Goal: Information Seeking & Learning: Learn about a topic

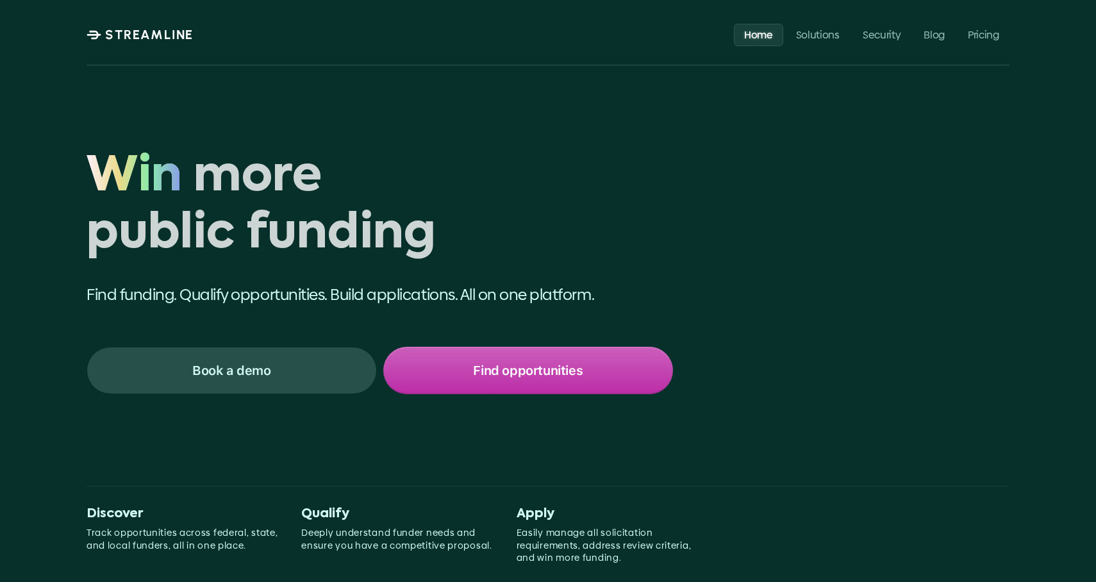
click at [476, 373] on p "Find opportunities" at bounding box center [528, 370] width 110 height 17
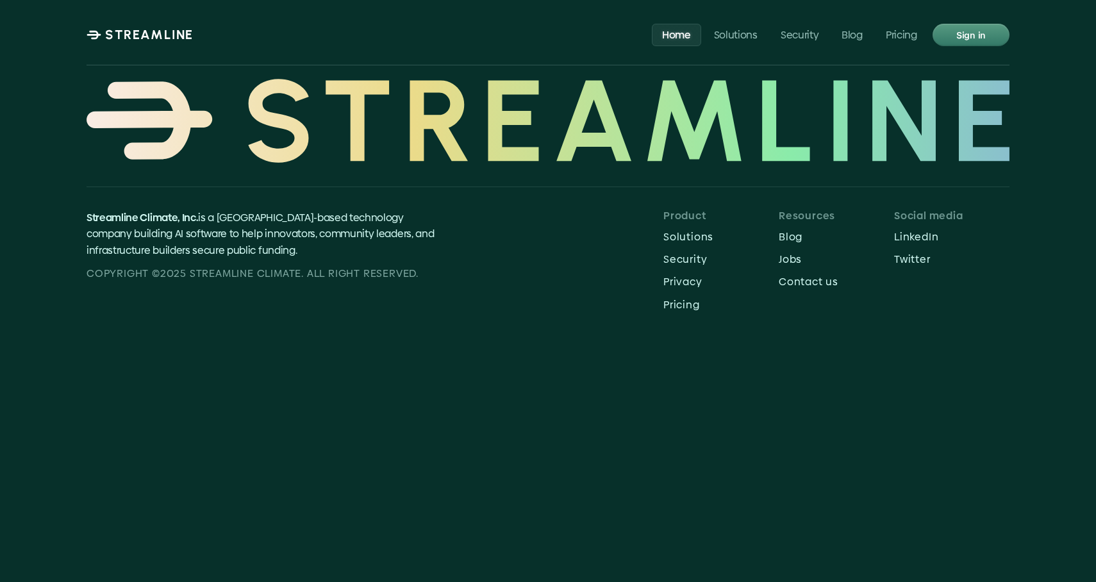
scroll to position [6096, 0]
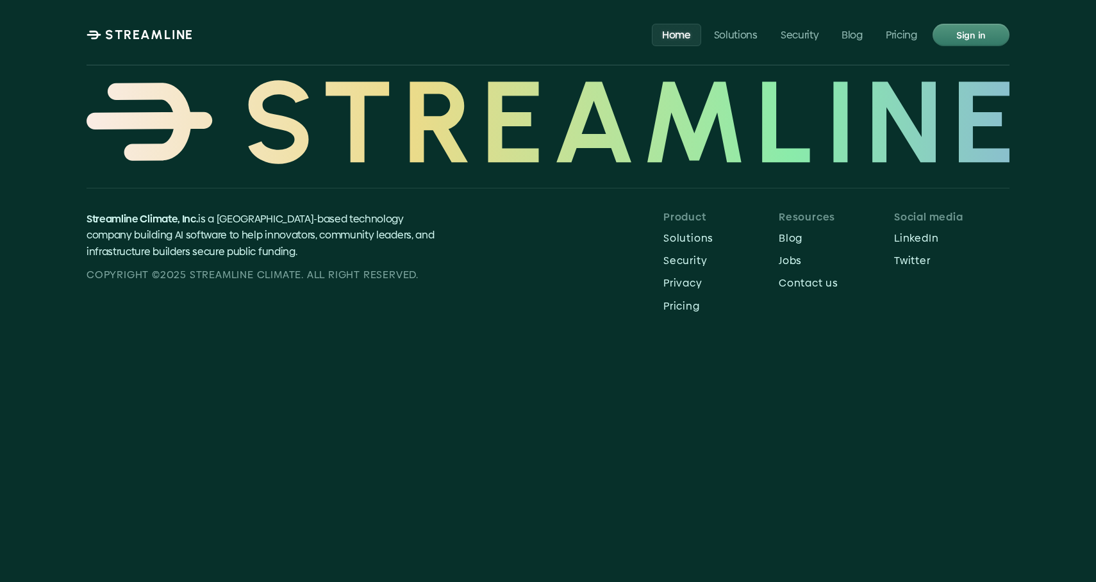
click at [944, 37] on div "Sign in" at bounding box center [971, 35] width 74 height 20
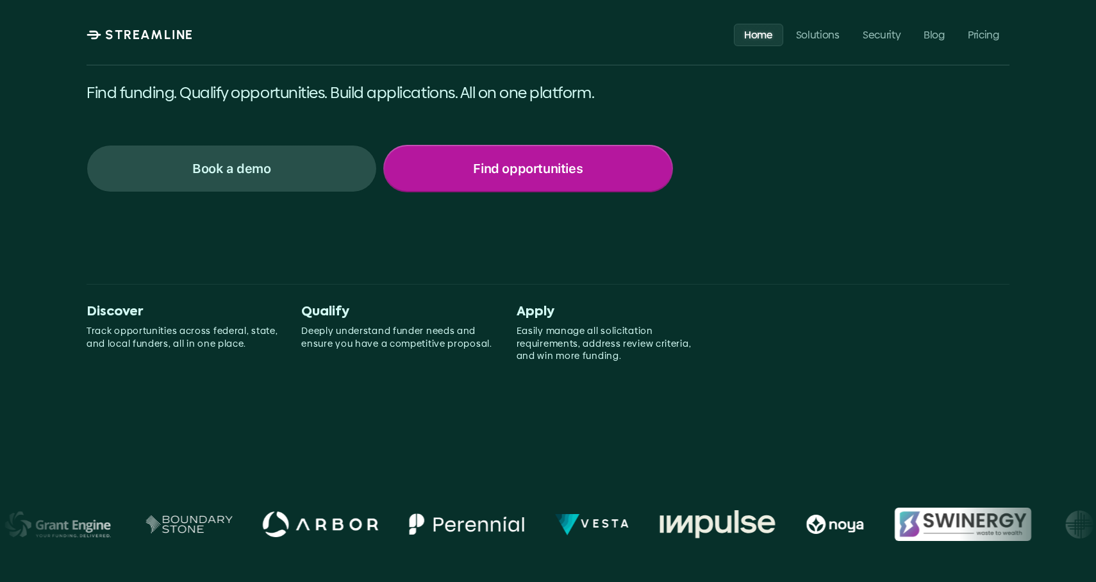
scroll to position [198, 0]
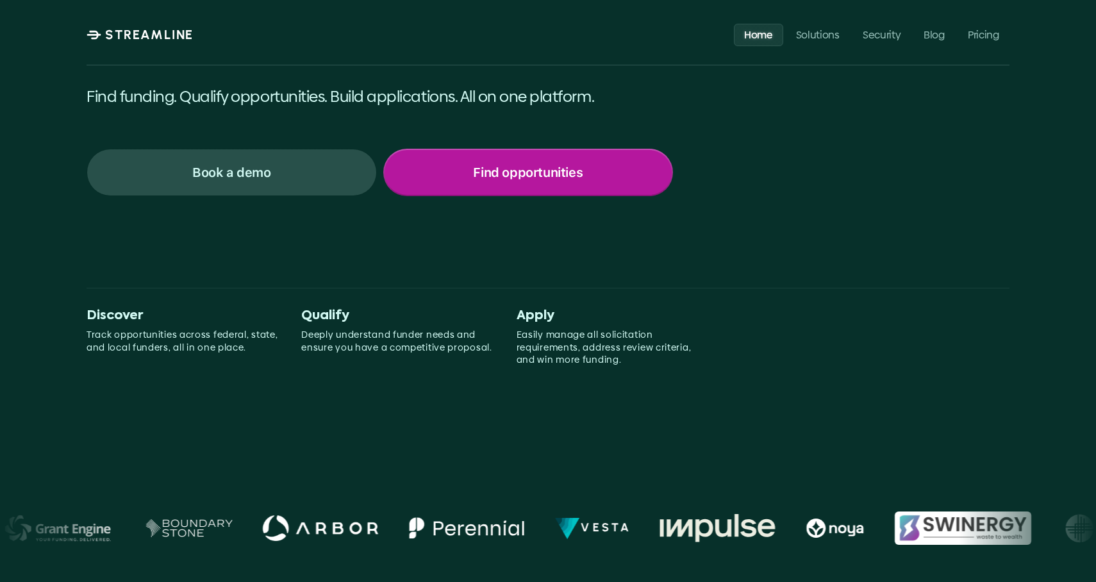
click at [626, 165] on div "Find opportunities" at bounding box center [529, 172] width 288 height 45
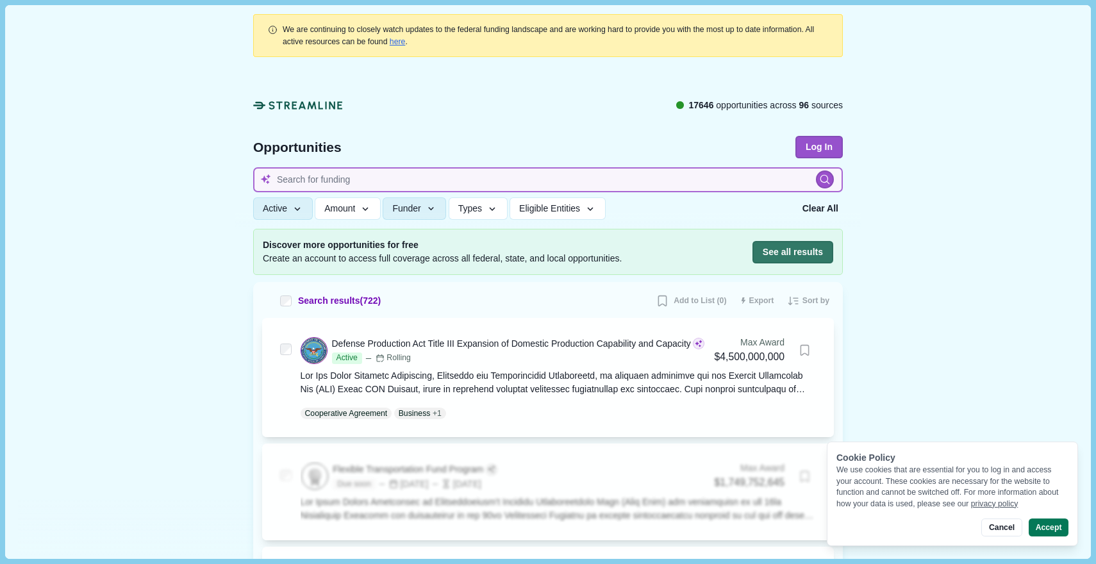
click at [406, 181] on input at bounding box center [548, 179] width 590 height 25
type input "charging"
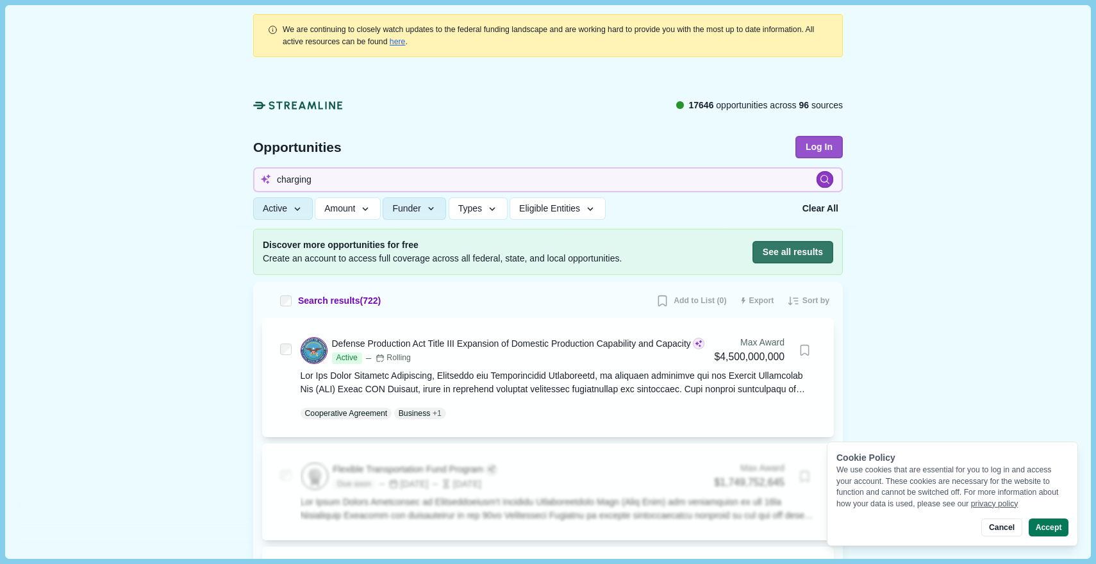
click at [822, 177] on icon at bounding box center [825, 179] width 11 height 11
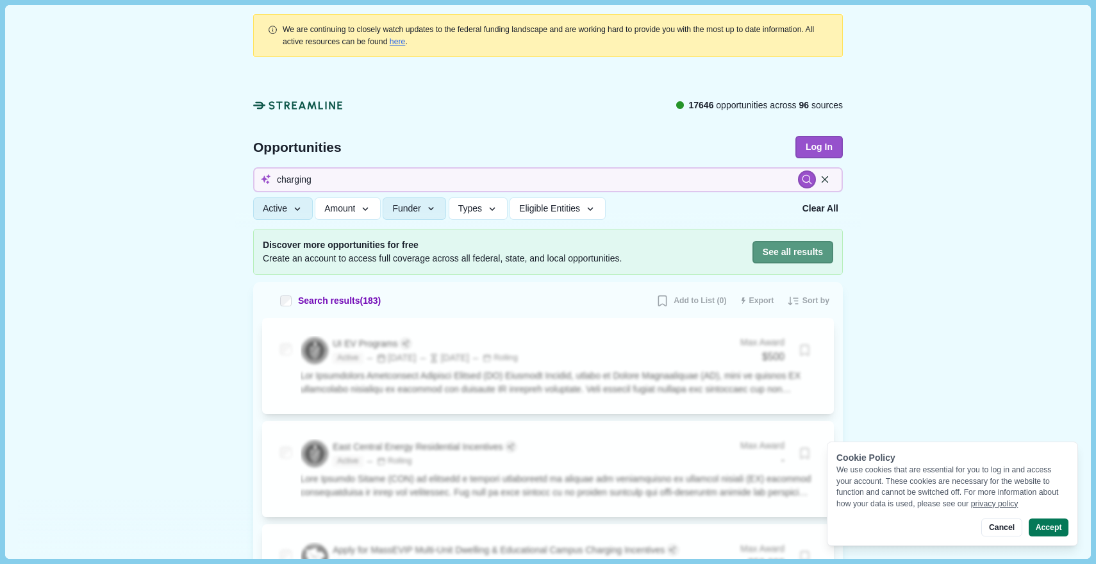
click at [798, 249] on button "See all results" at bounding box center [793, 252] width 81 height 22
click at [826, 177] on icon at bounding box center [825, 180] width 12 height 12
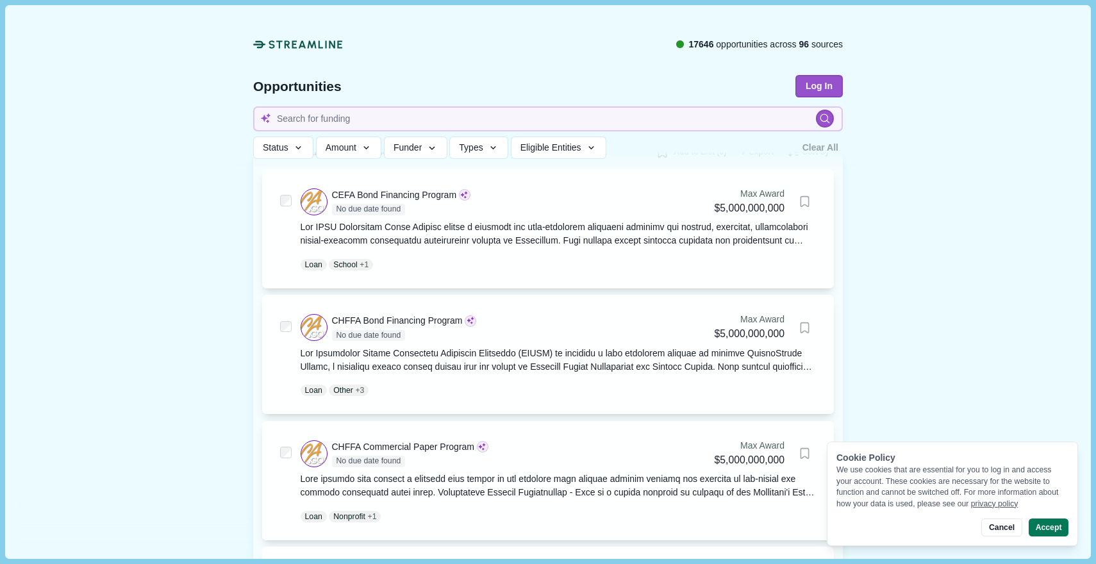
scroll to position [58, 0]
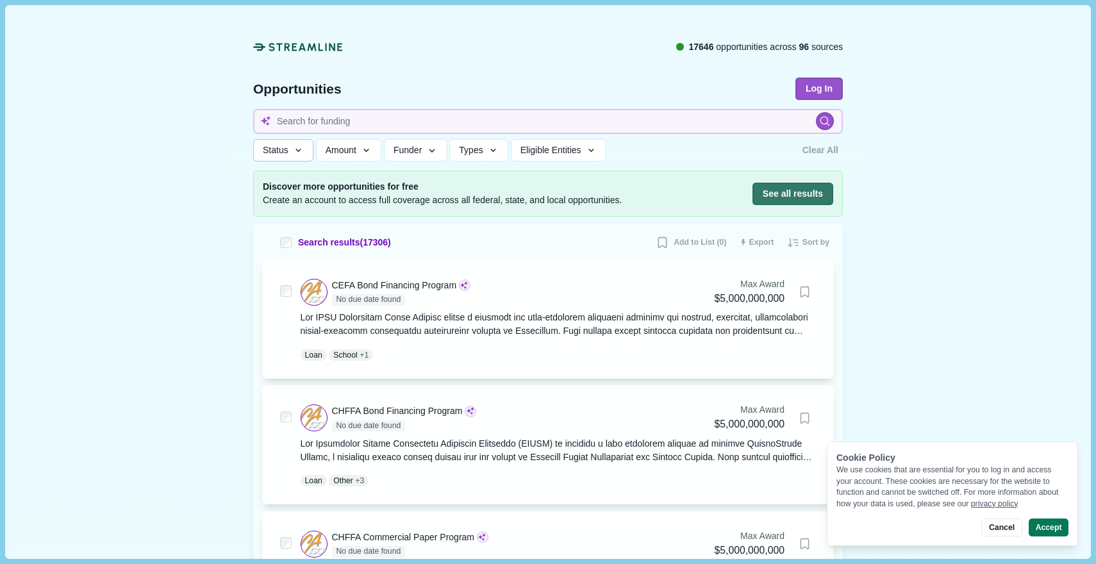
click at [301, 155] on icon "button" at bounding box center [299, 151] width 12 height 12
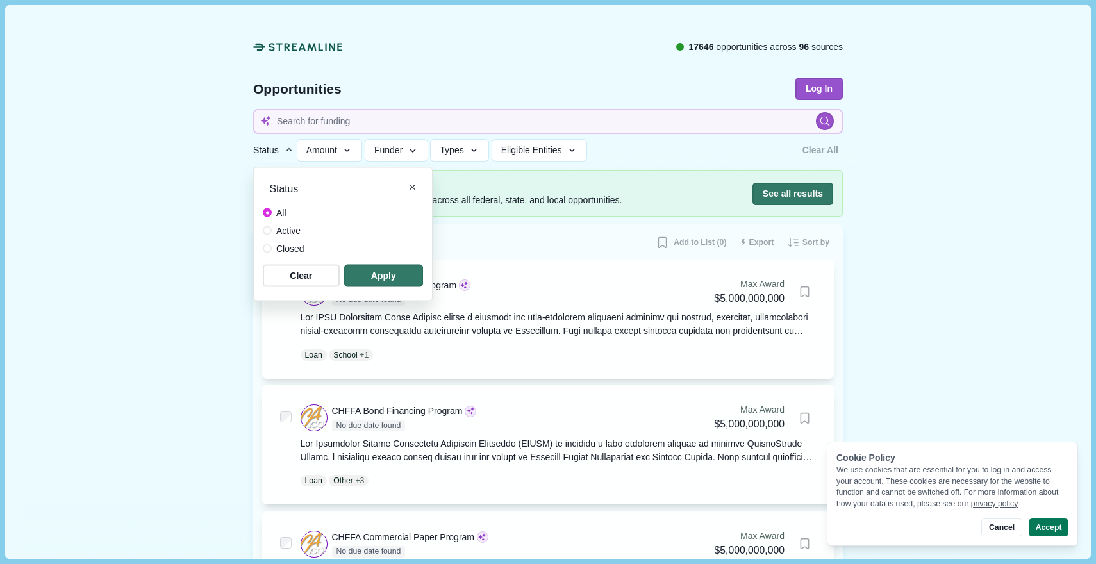
click at [295, 155] on icon "button" at bounding box center [289, 150] width 12 height 12
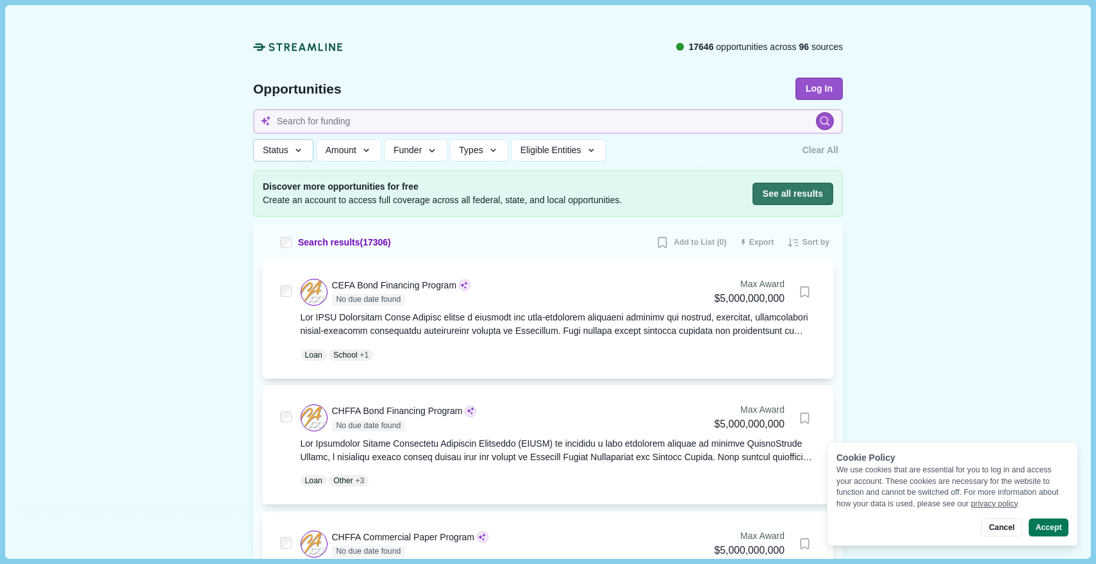
click at [302, 148] on icon "button" at bounding box center [299, 151] width 12 height 12
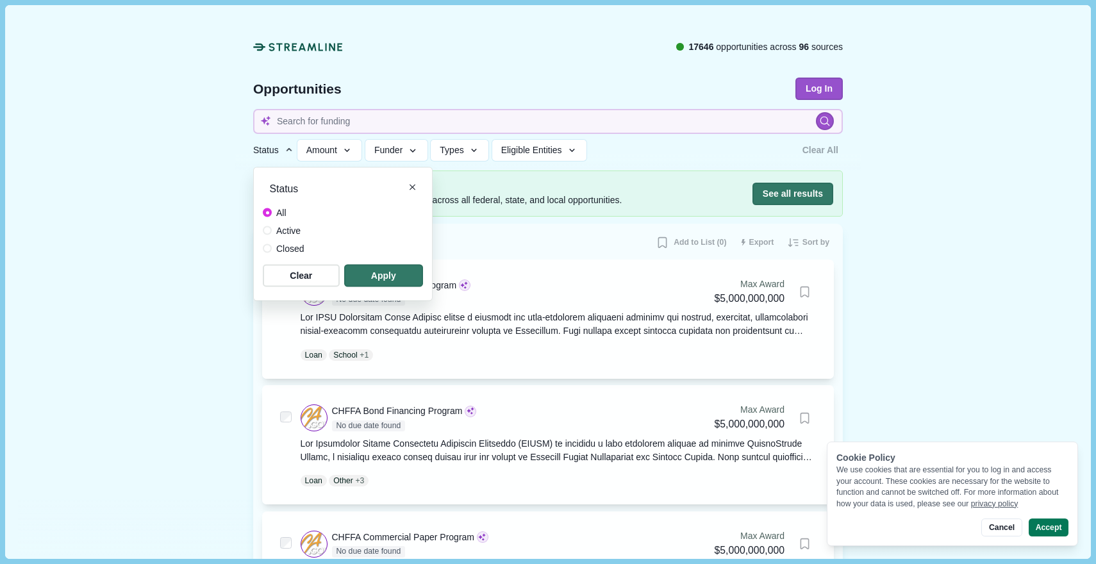
click at [294, 227] on span "Active" at bounding box center [288, 230] width 24 height 13
click at [383, 271] on span "button" at bounding box center [383, 275] width 75 height 21
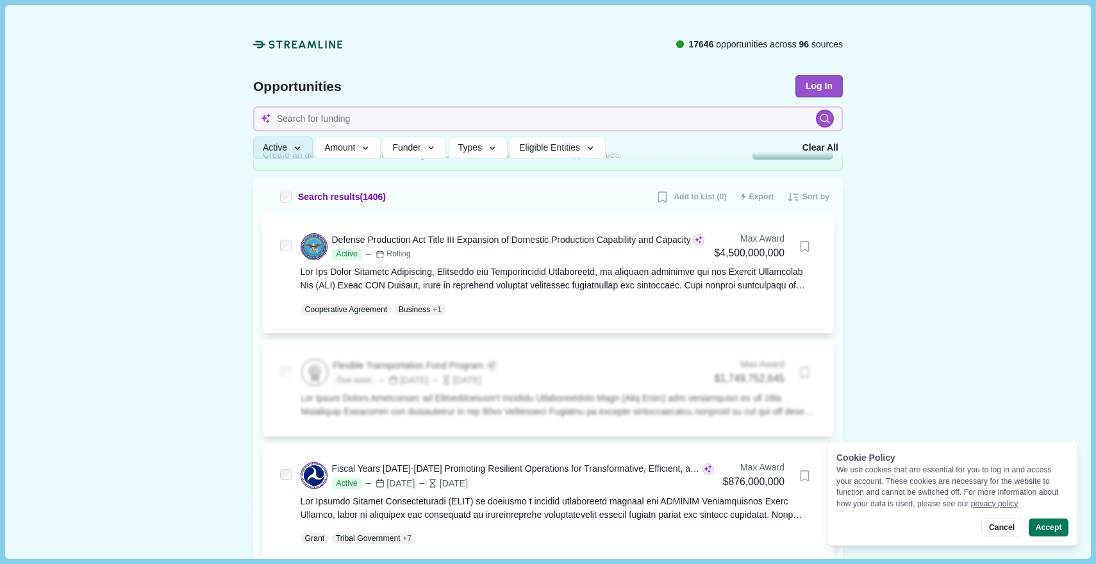
scroll to position [105, 0]
click at [417, 144] on span "Funder" at bounding box center [406, 148] width 28 height 11
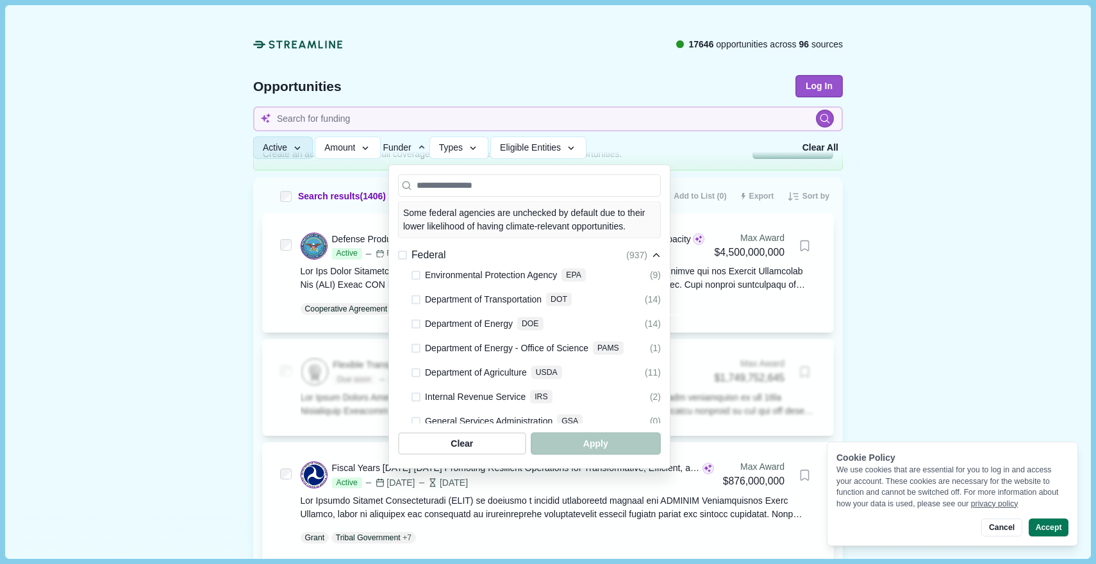
click at [411, 146] on span "Funder" at bounding box center [397, 148] width 28 height 10
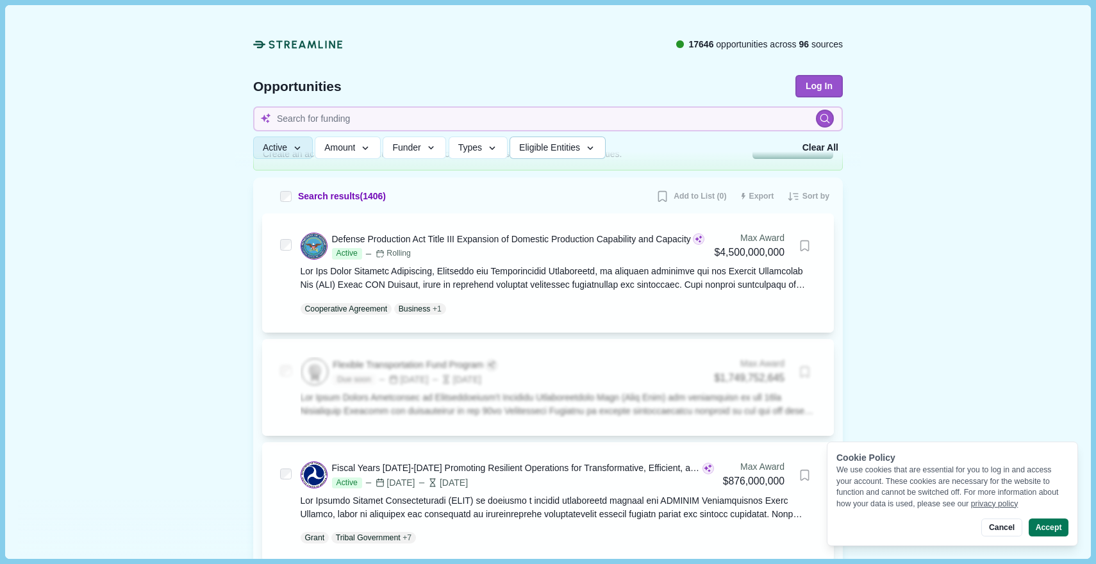
click at [545, 143] on span "Eligible Entities" at bounding box center [549, 148] width 61 height 11
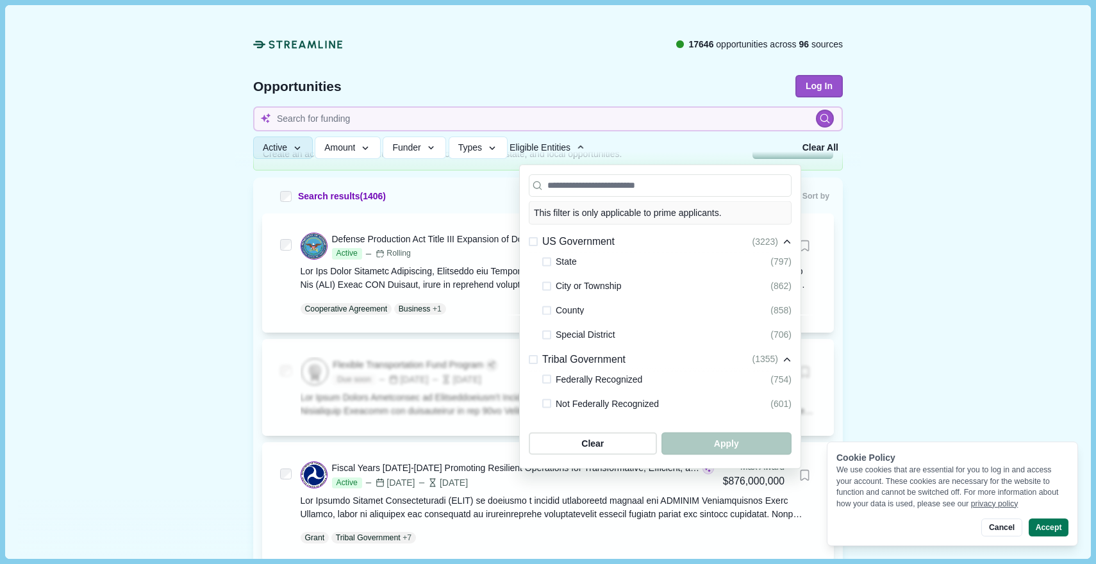
click at [545, 143] on span "Eligible Entities" at bounding box center [540, 148] width 61 height 10
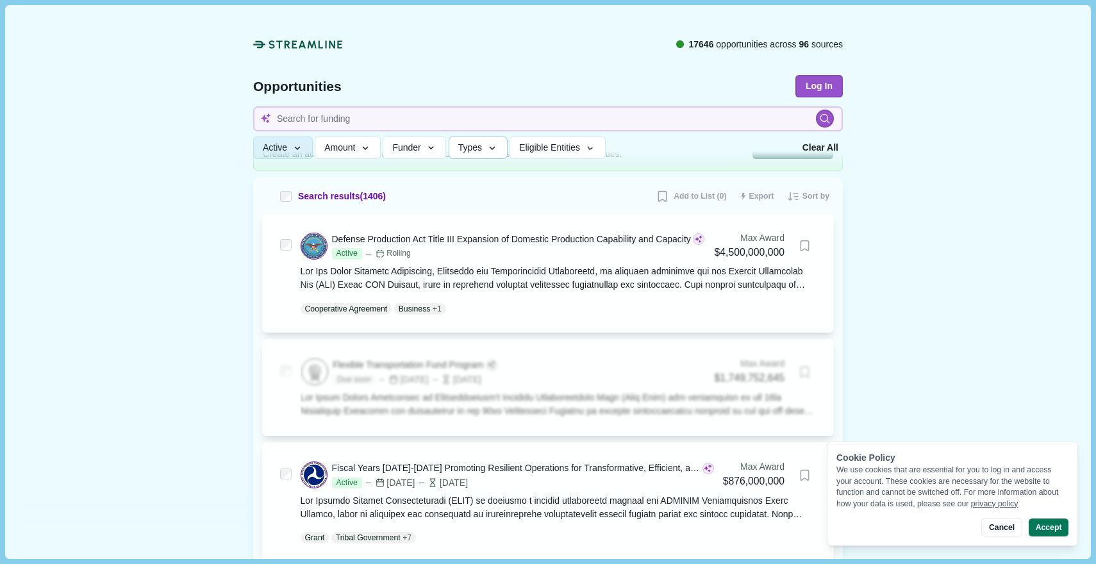
click at [493, 153] on button "Types" at bounding box center [478, 148] width 59 height 22
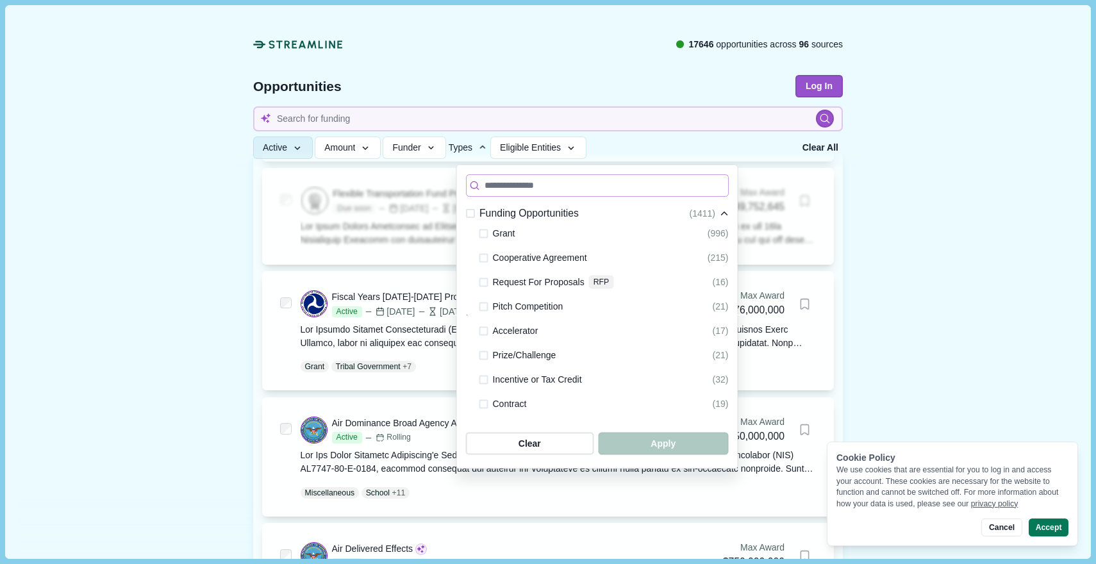
scroll to position [0, 0]
click at [489, 154] on button "Types" at bounding box center [469, 148] width 40 height 22
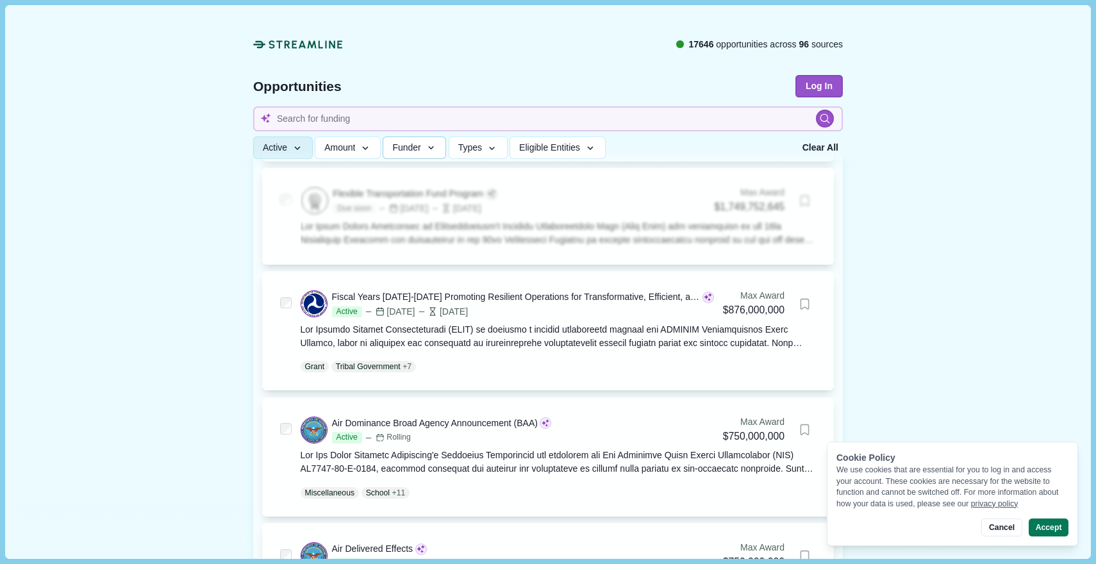
click at [437, 149] on icon "button" at bounding box center [432, 149] width 12 height 12
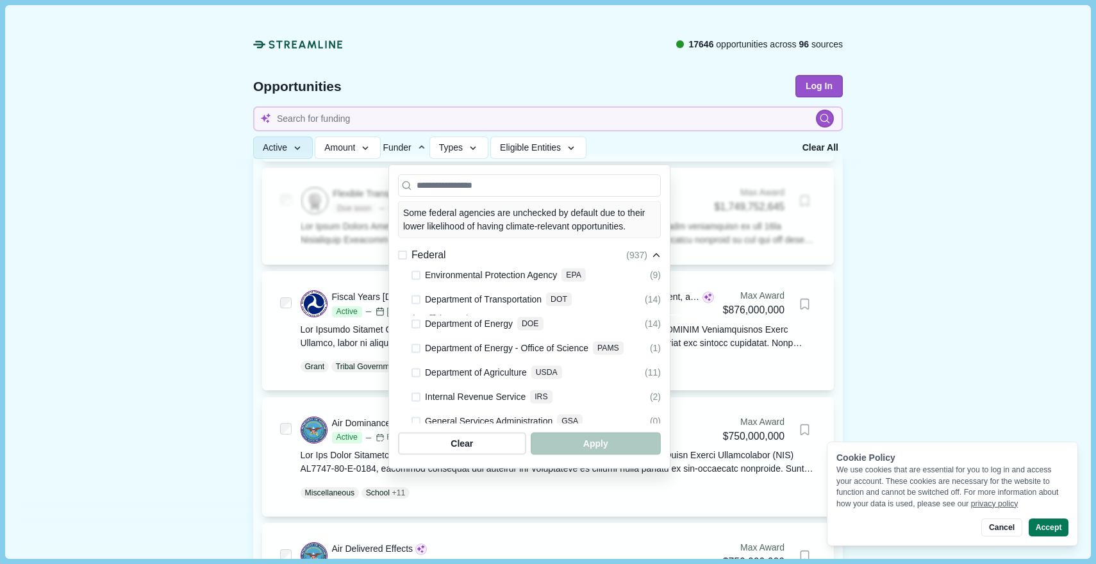
click at [428, 149] on icon "button" at bounding box center [422, 148] width 12 height 12
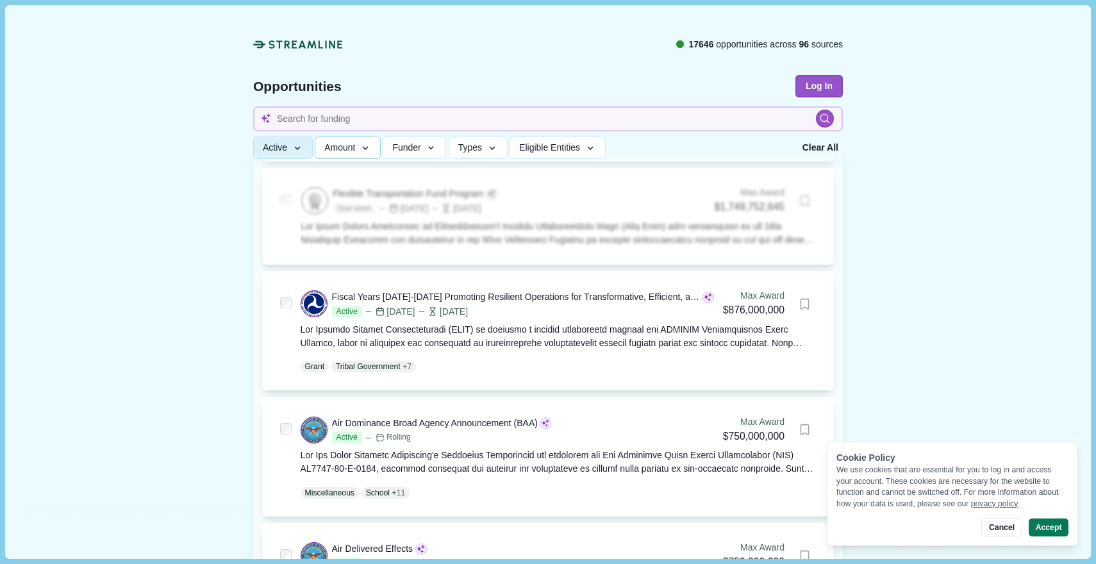
click at [350, 154] on button "Amount" at bounding box center [348, 148] width 66 height 22
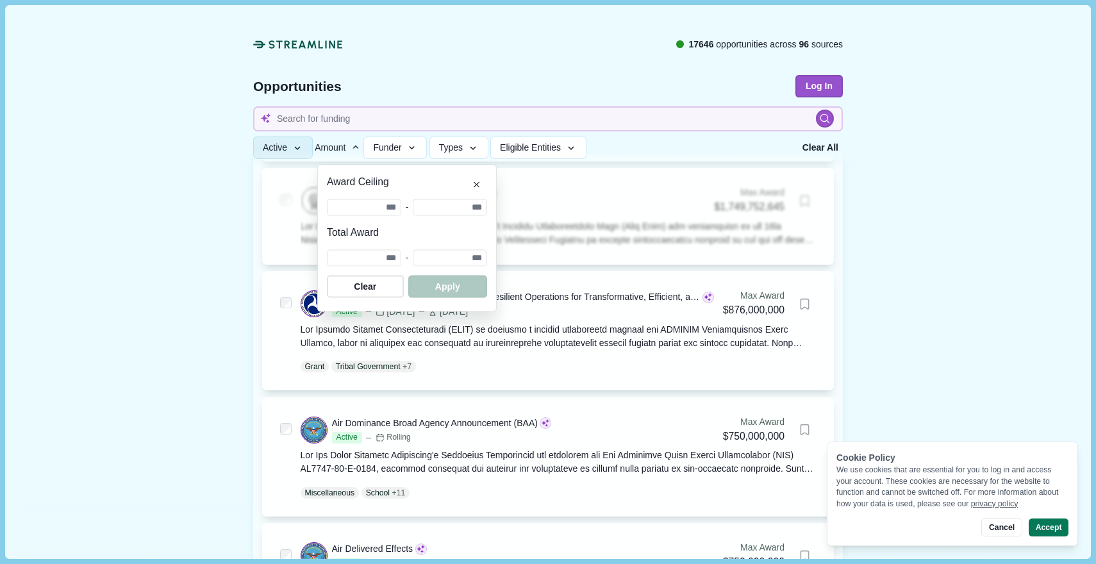
click at [346, 148] on span "Amount" at bounding box center [330, 148] width 31 height 10
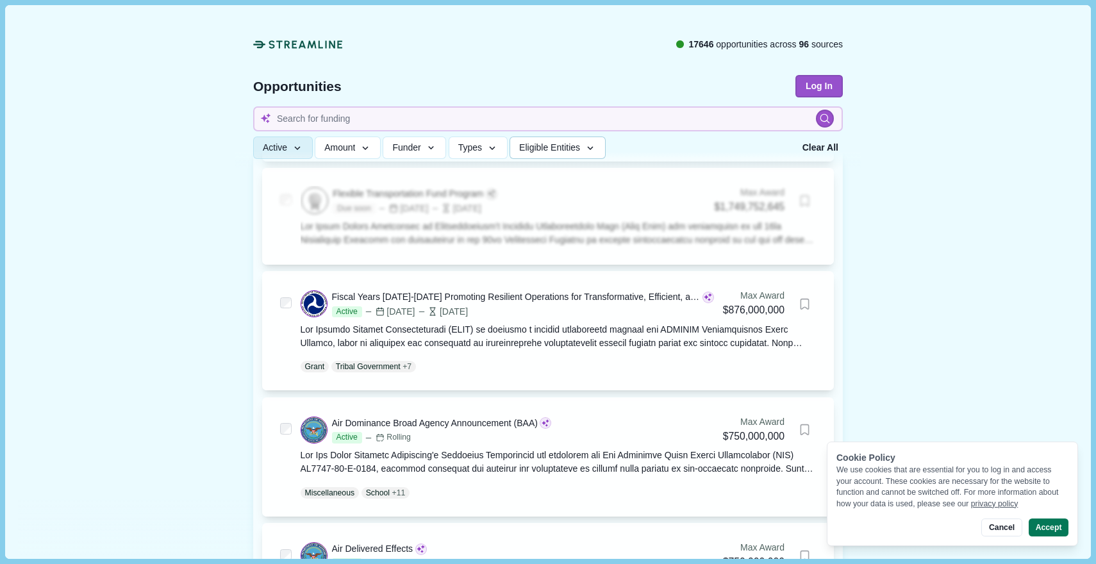
click at [580, 150] on span "Eligible Entities" at bounding box center [549, 148] width 61 height 11
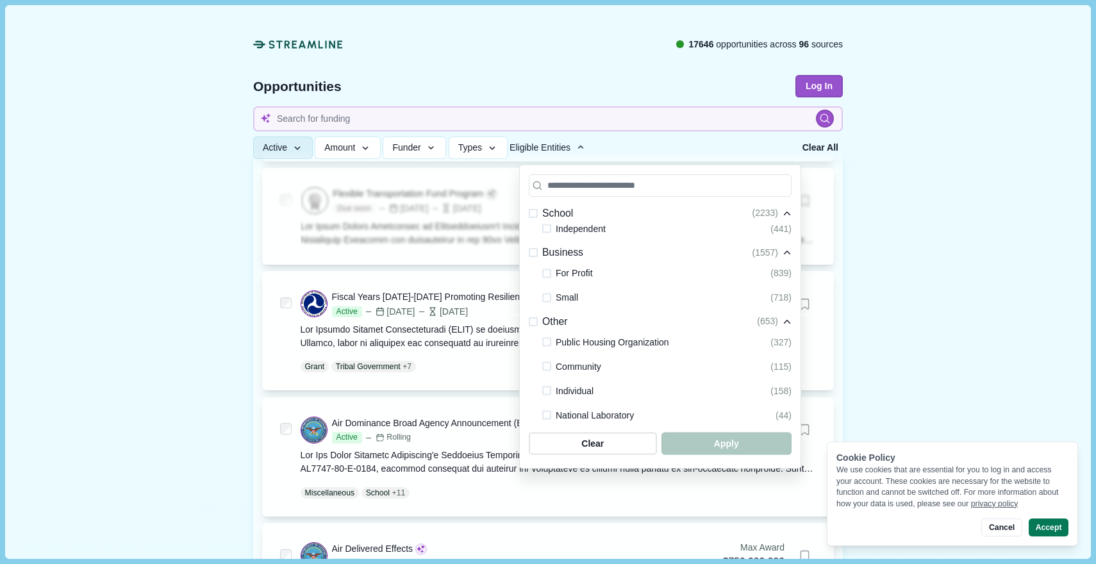
scroll to position [335, 0]
click at [548, 276] on span at bounding box center [546, 275] width 9 height 9
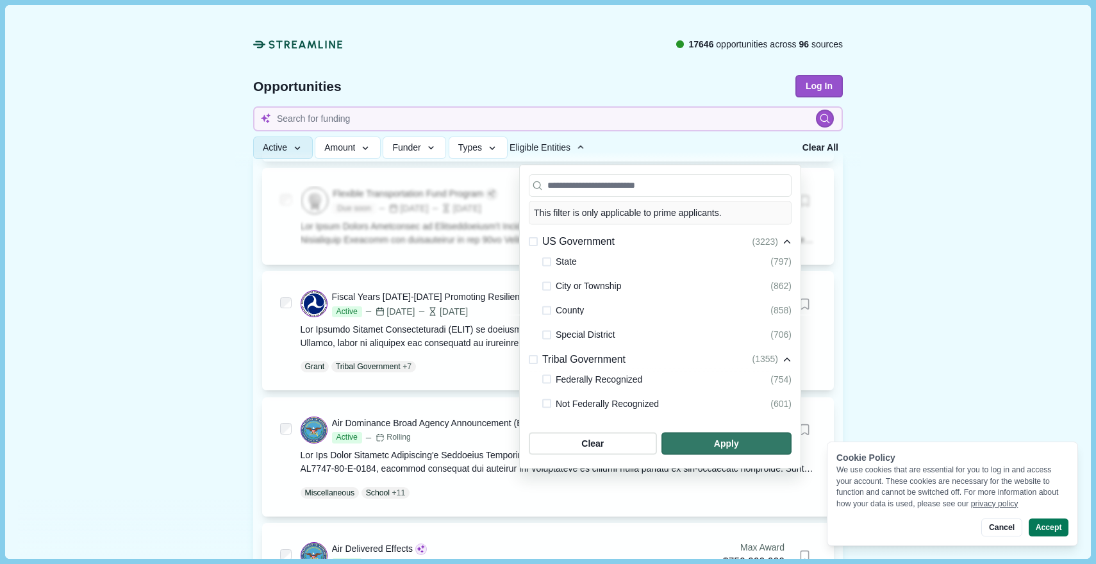
scroll to position [0, 0]
click at [694, 445] on span "button" at bounding box center [727, 443] width 124 height 21
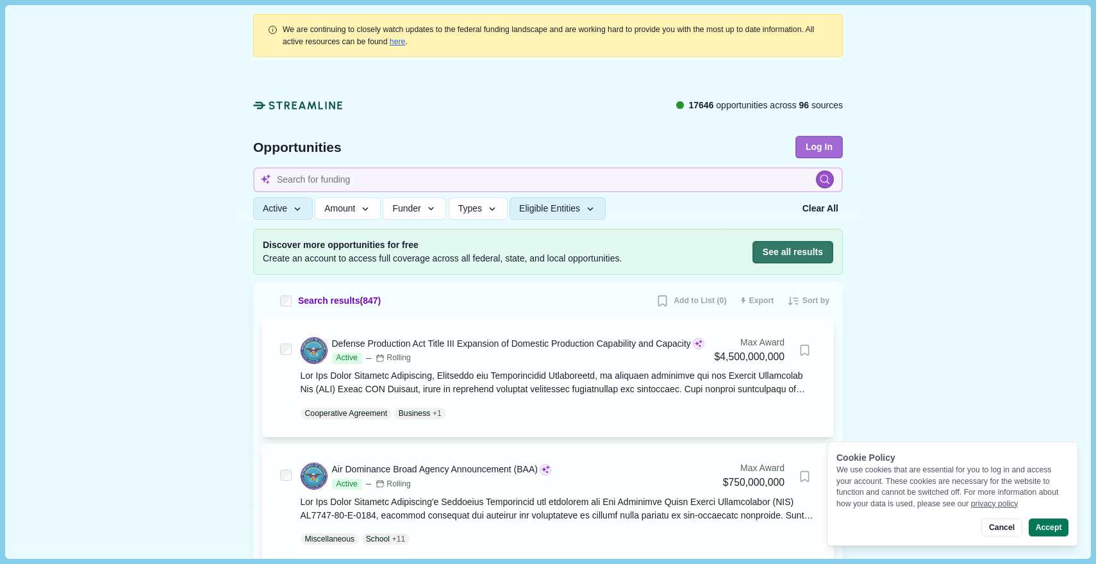
click at [819, 147] on button "Log In" at bounding box center [819, 147] width 47 height 22
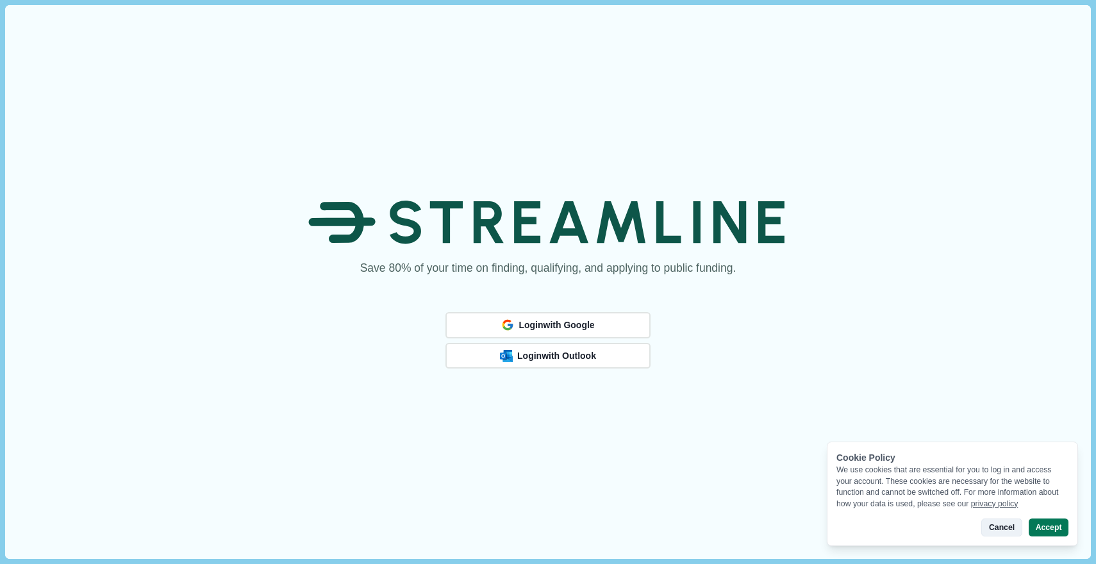
click at [1002, 528] on button "Cancel" at bounding box center [1002, 528] width 40 height 18
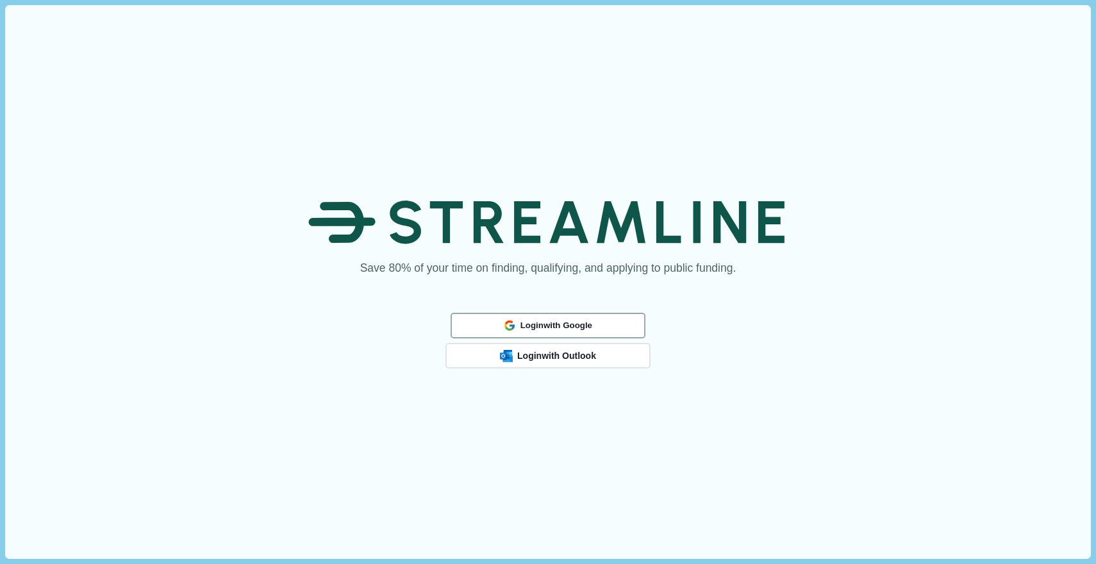
click at [541, 323] on span "Login with Google" at bounding box center [557, 325] width 72 height 10
